Goal: Download file/media

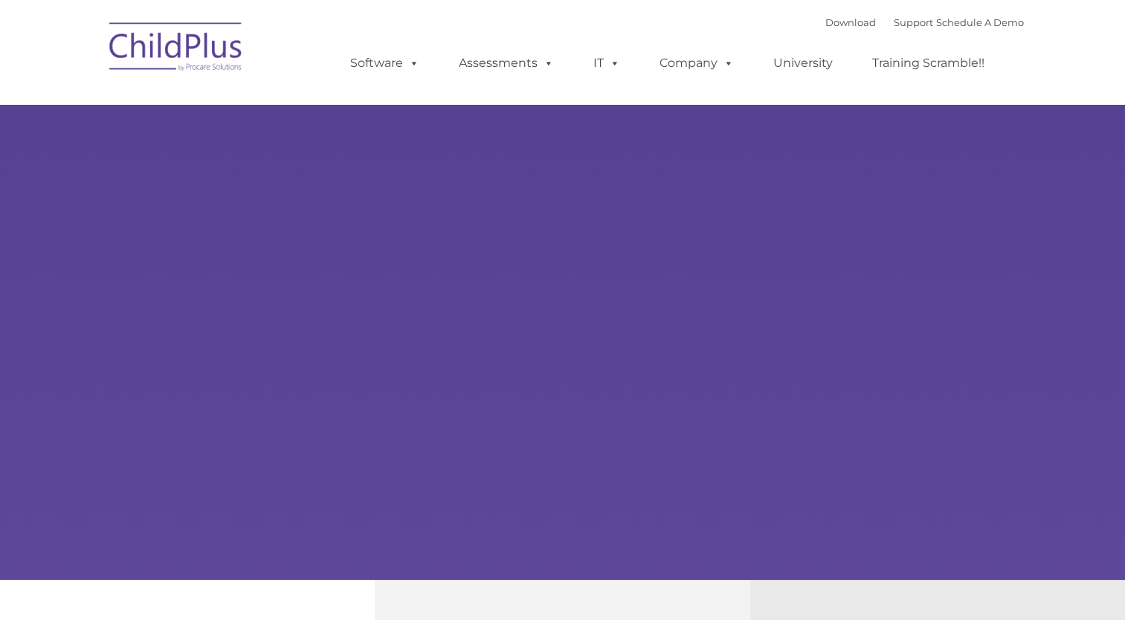
type input ""
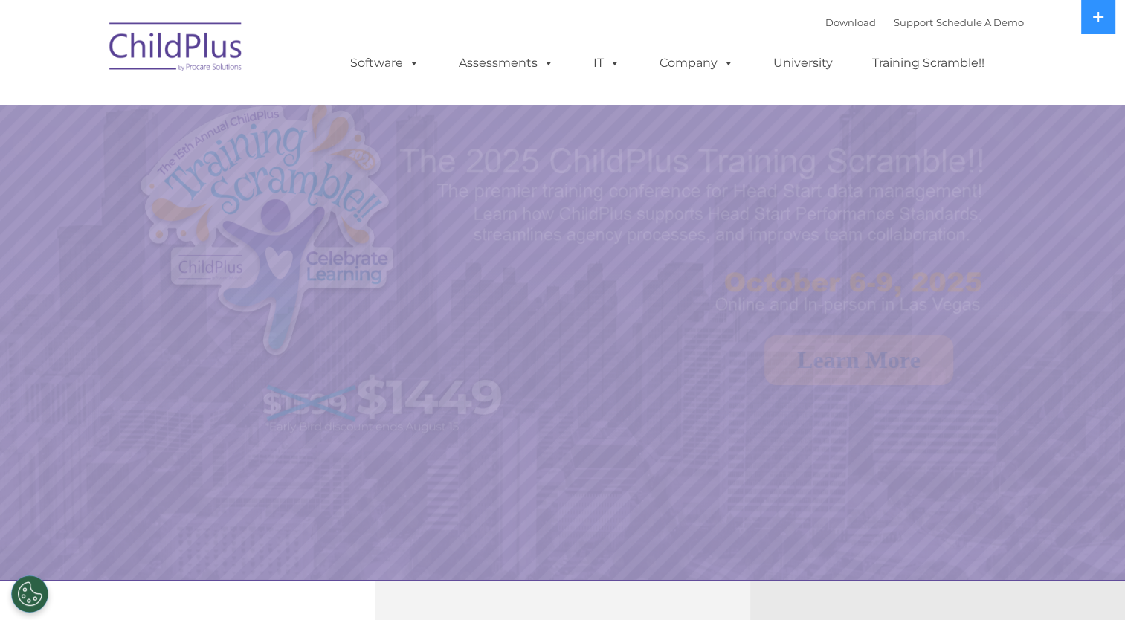
select select "MEDIUM"
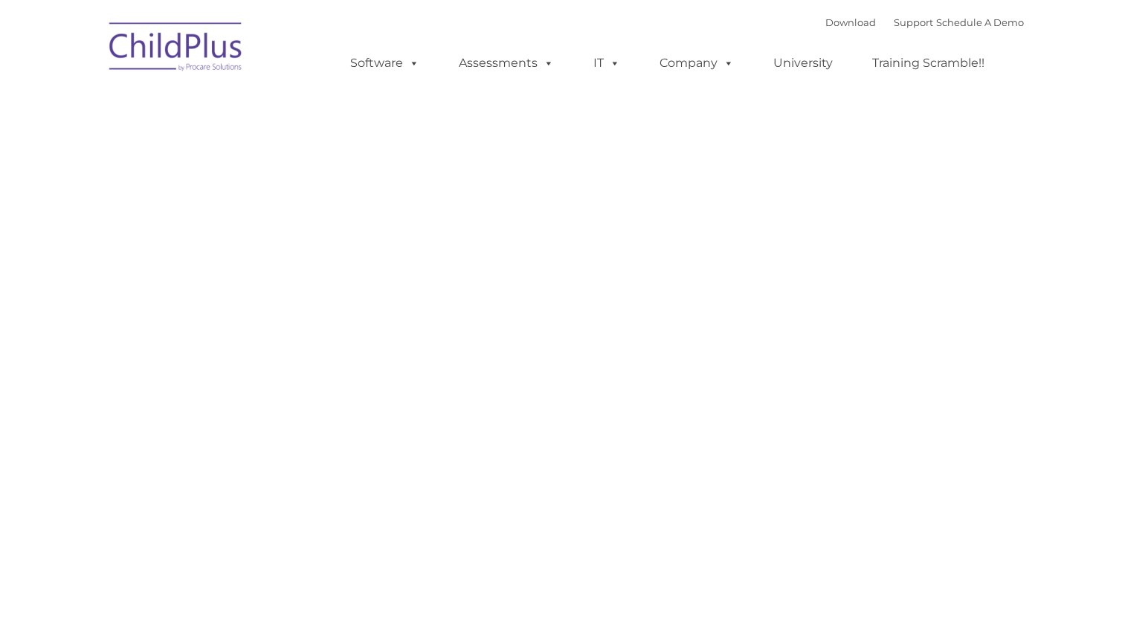
type input ""
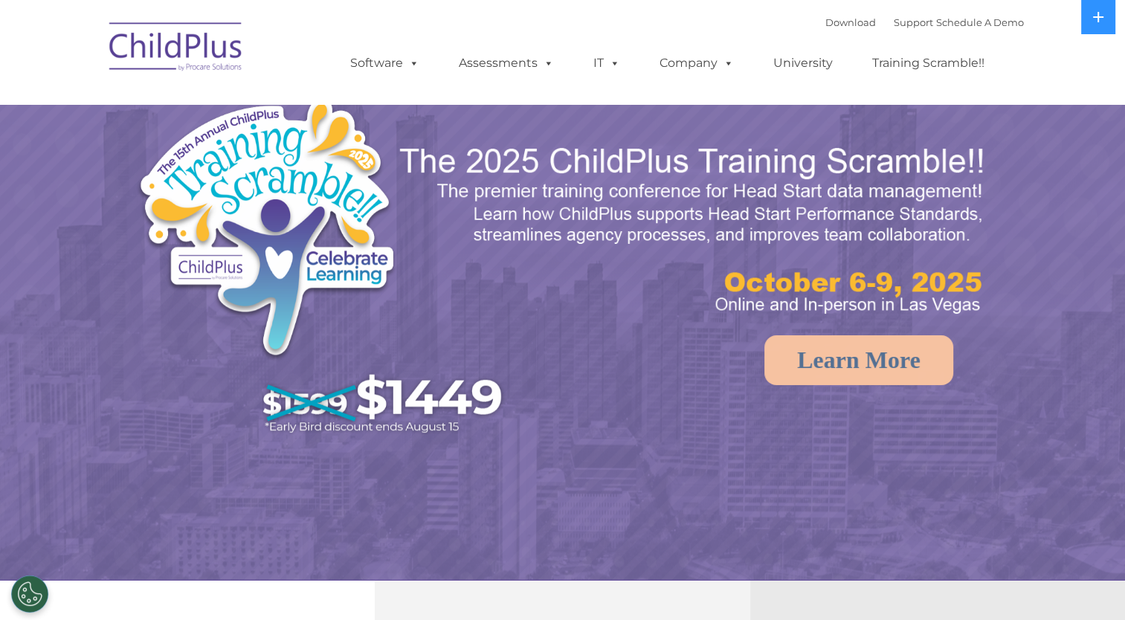
select select "MEDIUM"
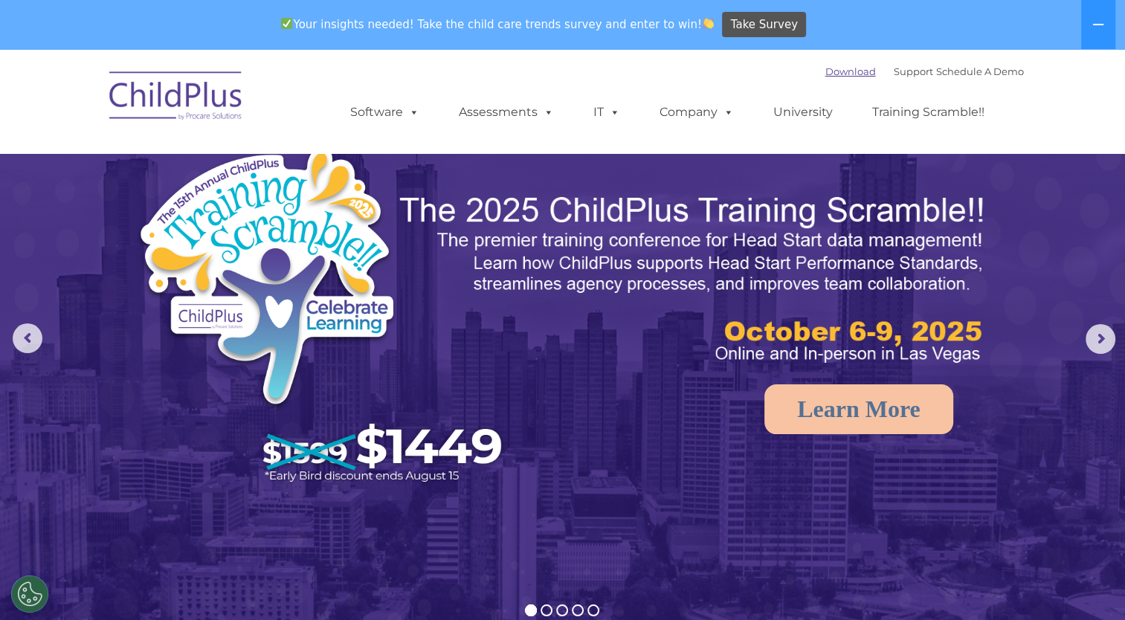
click at [826, 74] on link "Download" at bounding box center [850, 71] width 51 height 12
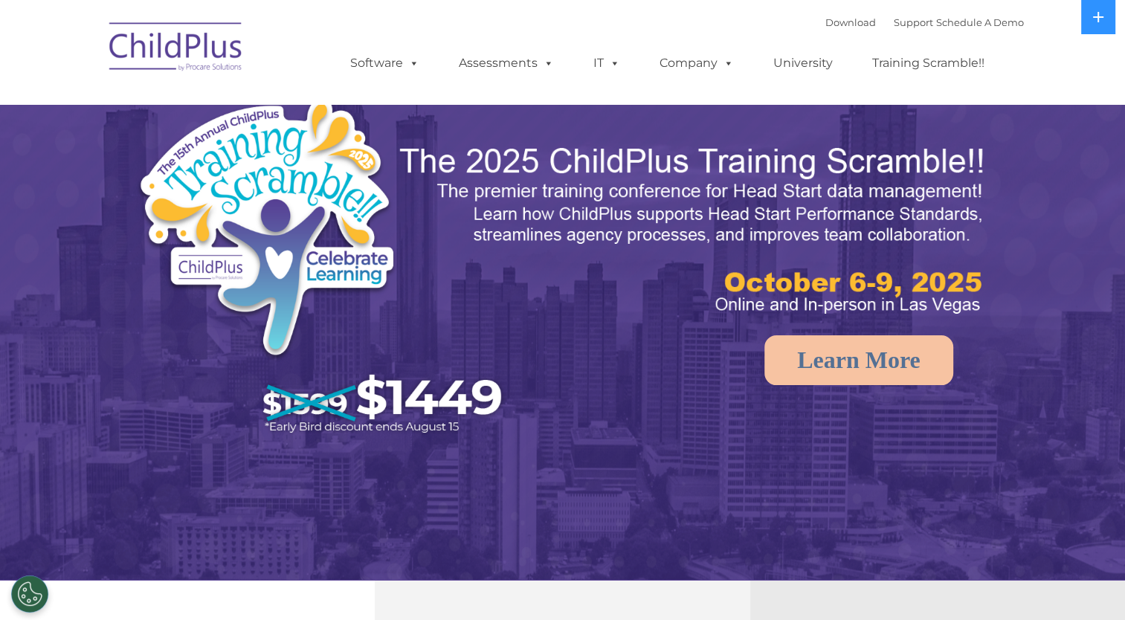
select select "MEDIUM"
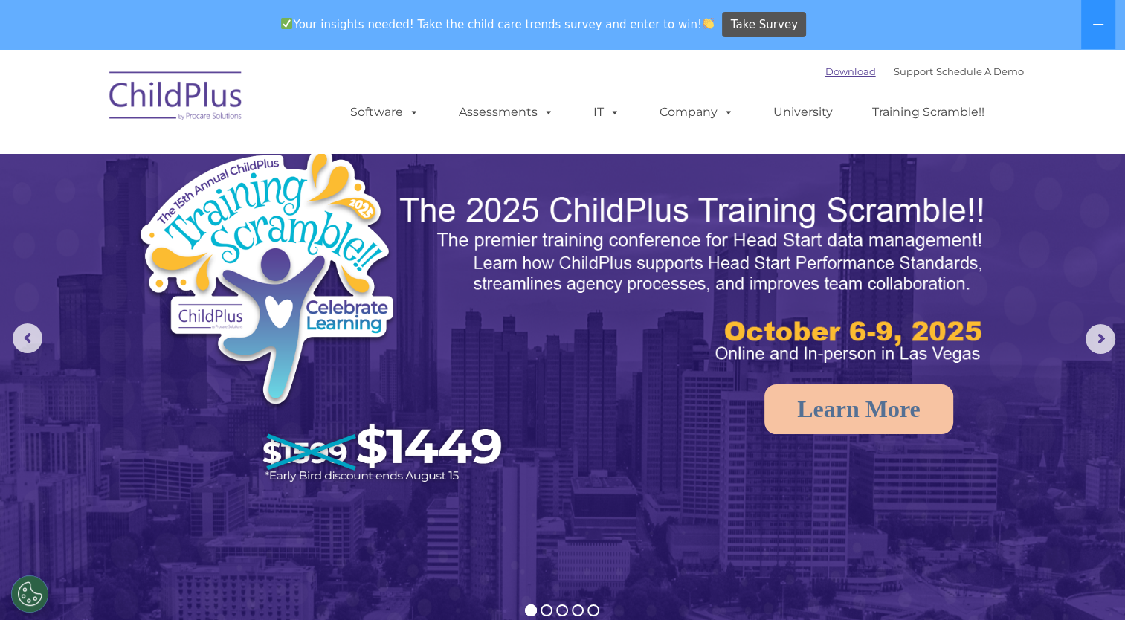
click at [825, 69] on link "Download" at bounding box center [850, 71] width 51 height 12
